Goal: Task Accomplishment & Management: Manage account settings

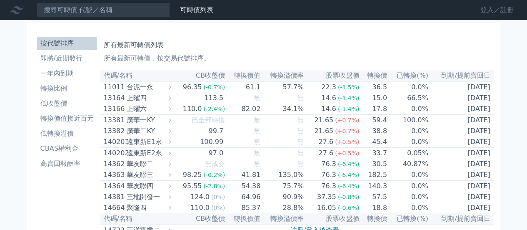
click at [484, 9] on link "登入／註冊" at bounding box center [497, 9] width 47 height 13
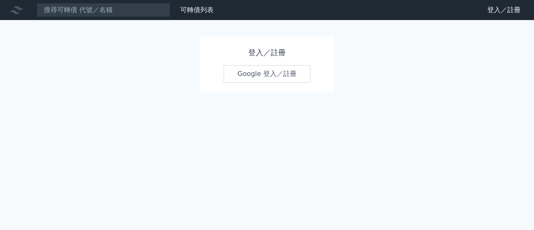
click at [270, 70] on link "Google 登入／註冊" at bounding box center [267, 74] width 87 height 18
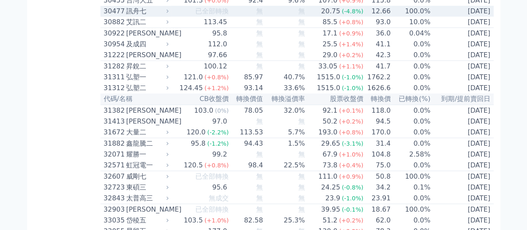
scroll to position [1209, 0]
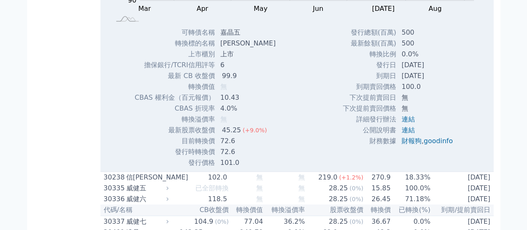
scroll to position [1251, 0]
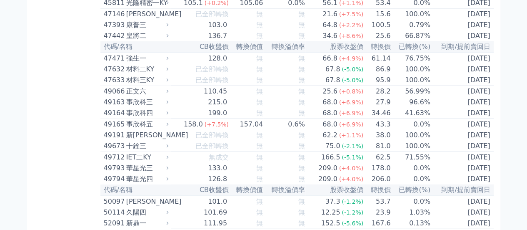
scroll to position [2335, 0]
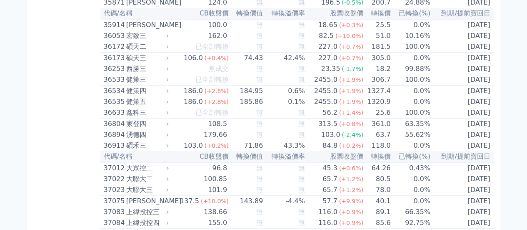
scroll to position [1918, 0]
